Goal: Task Accomplishment & Management: Use online tool/utility

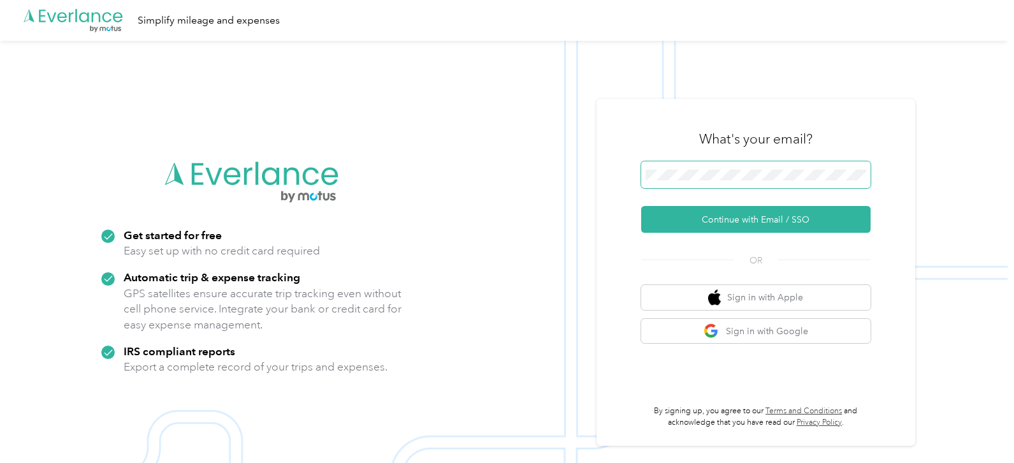
click at [641, 206] on button "Continue with Email / SSO" at bounding box center [755, 219] width 229 height 27
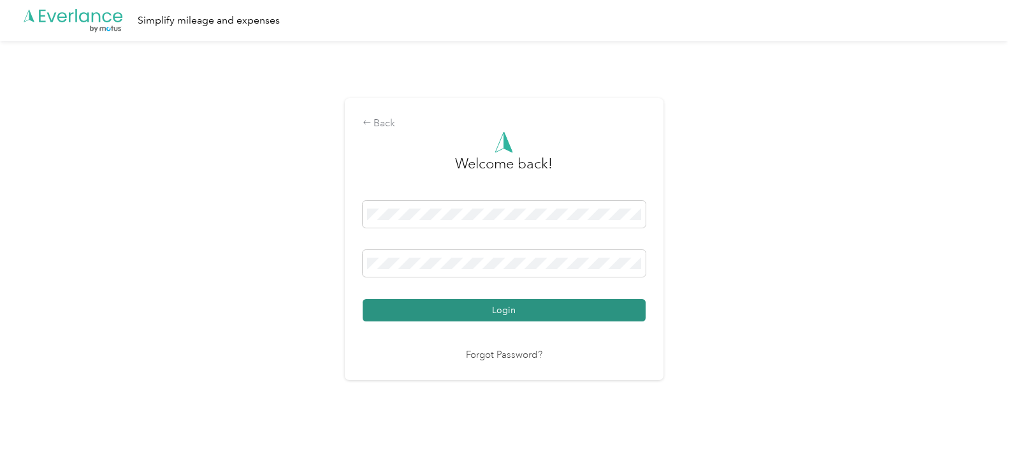
click at [499, 309] on button "Login" at bounding box center [504, 310] width 283 height 22
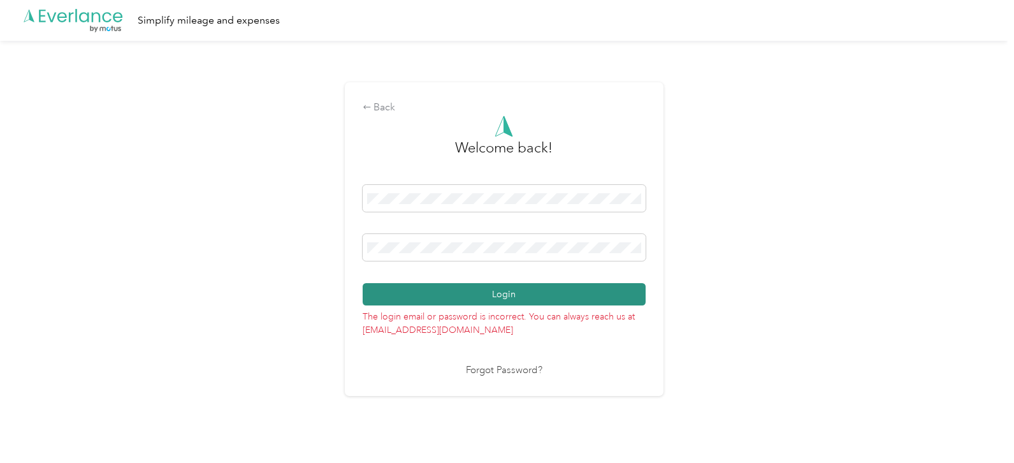
click at [503, 290] on button "Login" at bounding box center [504, 294] width 283 height 22
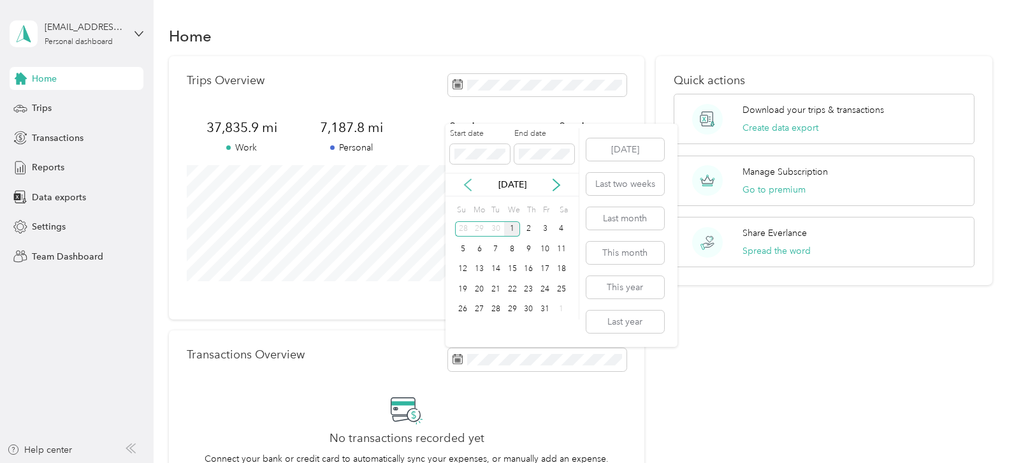
click at [469, 187] on icon at bounding box center [467, 184] width 13 height 13
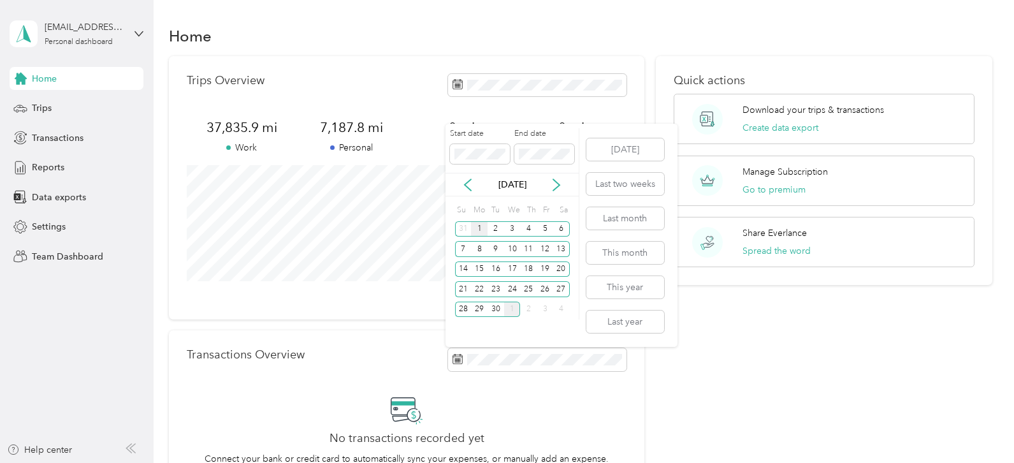
click at [480, 231] on div "1" at bounding box center [479, 229] width 17 height 16
click at [498, 310] on div "30" at bounding box center [496, 309] width 17 height 16
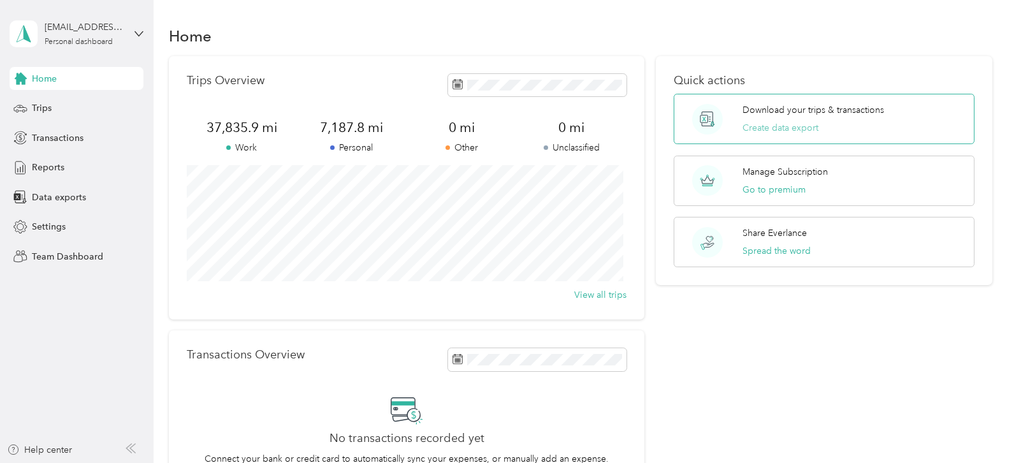
click at [784, 128] on button "Create data export" at bounding box center [780, 127] width 76 height 13
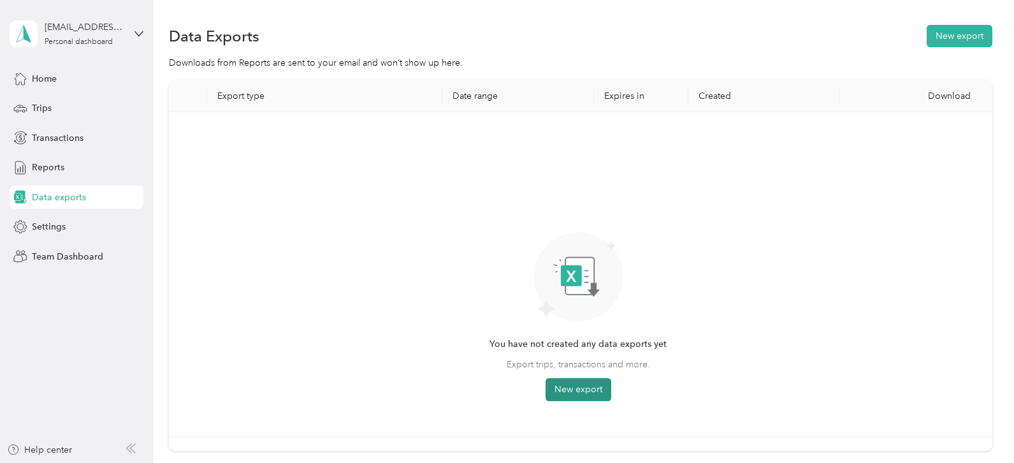
click at [564, 386] on button "New export" at bounding box center [579, 389] width 66 height 23
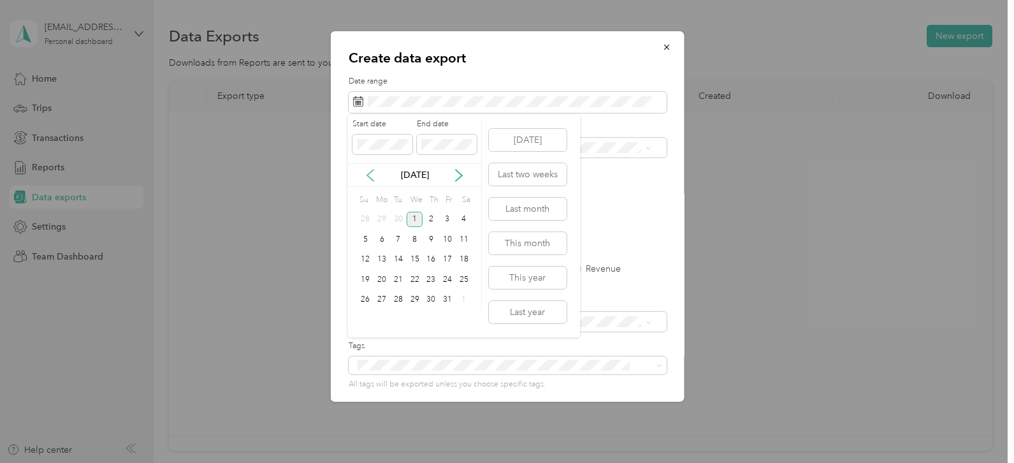
click at [372, 177] on icon at bounding box center [370, 175] width 13 height 13
click at [382, 212] on div "1" at bounding box center [381, 220] width 17 height 16
click at [400, 298] on div "30" at bounding box center [398, 300] width 17 height 16
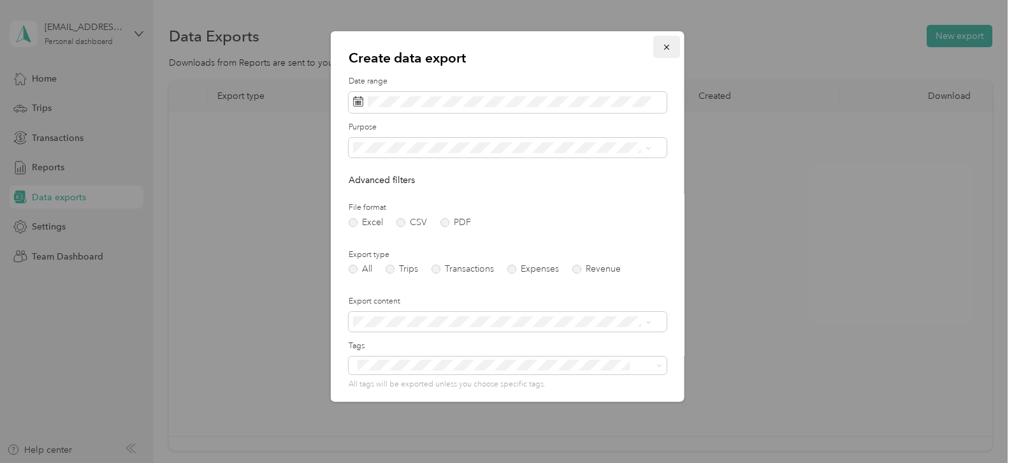
click at [661, 44] on icon "button" at bounding box center [665, 47] width 9 height 9
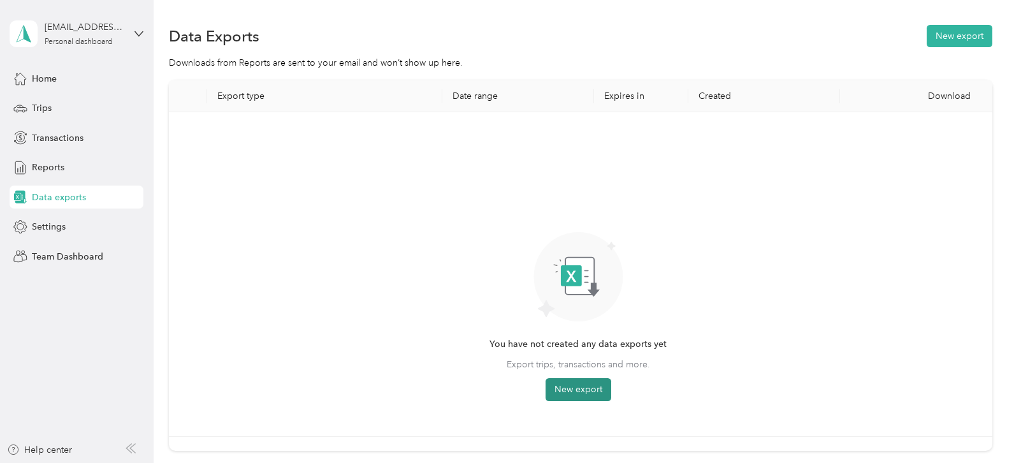
click at [579, 386] on button "New export" at bounding box center [579, 389] width 66 height 23
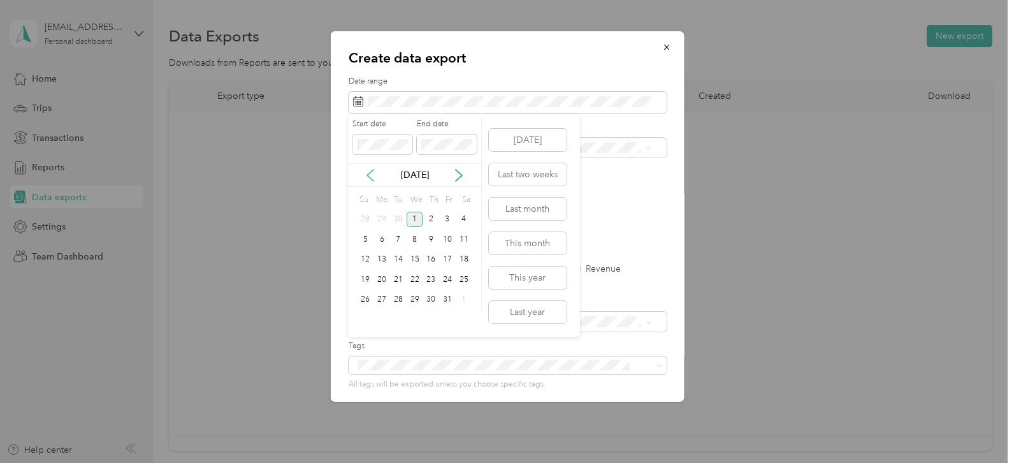
click at [372, 174] on icon at bounding box center [370, 175] width 13 height 13
click at [382, 219] on div "1" at bounding box center [381, 220] width 17 height 16
click at [396, 301] on div "30" at bounding box center [398, 300] width 17 height 16
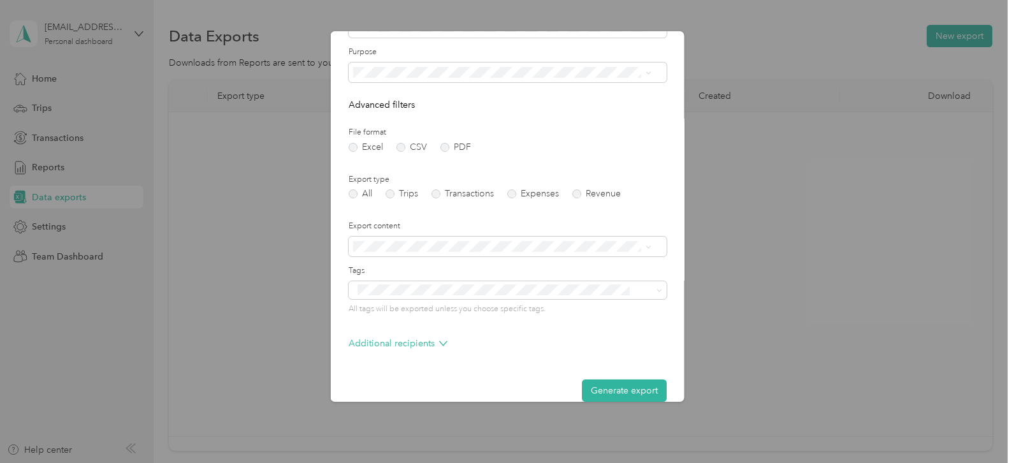
scroll to position [93, 0]
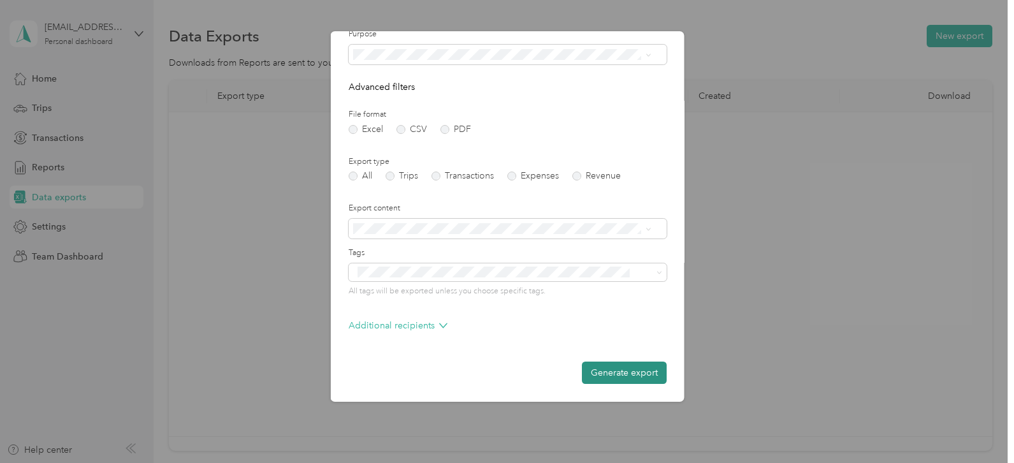
click at [619, 375] on button "Generate export" at bounding box center [623, 372] width 85 height 22
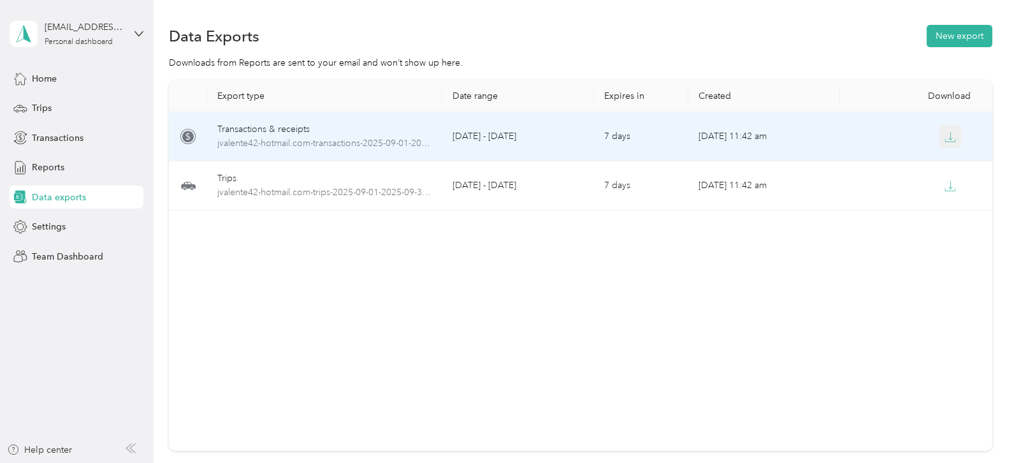
click at [944, 135] on icon "button" at bounding box center [949, 136] width 11 height 11
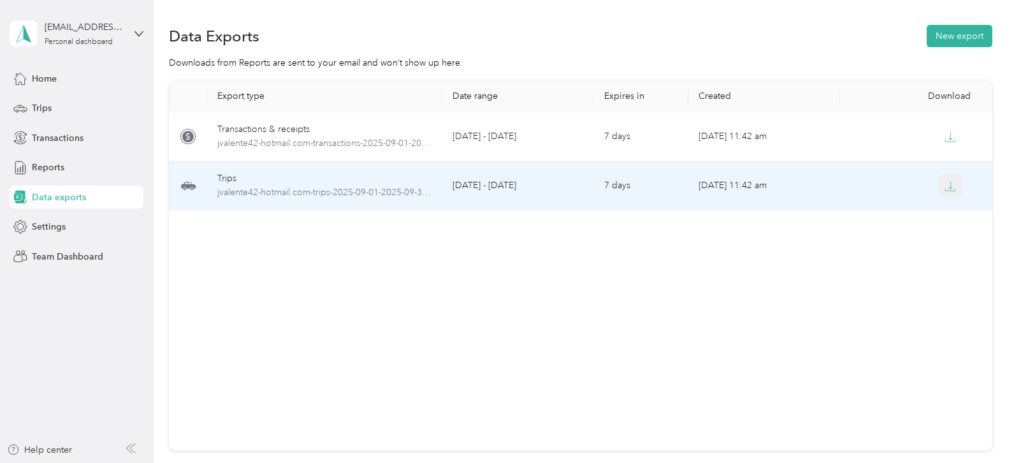
click at [950, 185] on icon "button" at bounding box center [949, 185] width 11 height 11
